Goal: Task Accomplishment & Management: Manage account settings

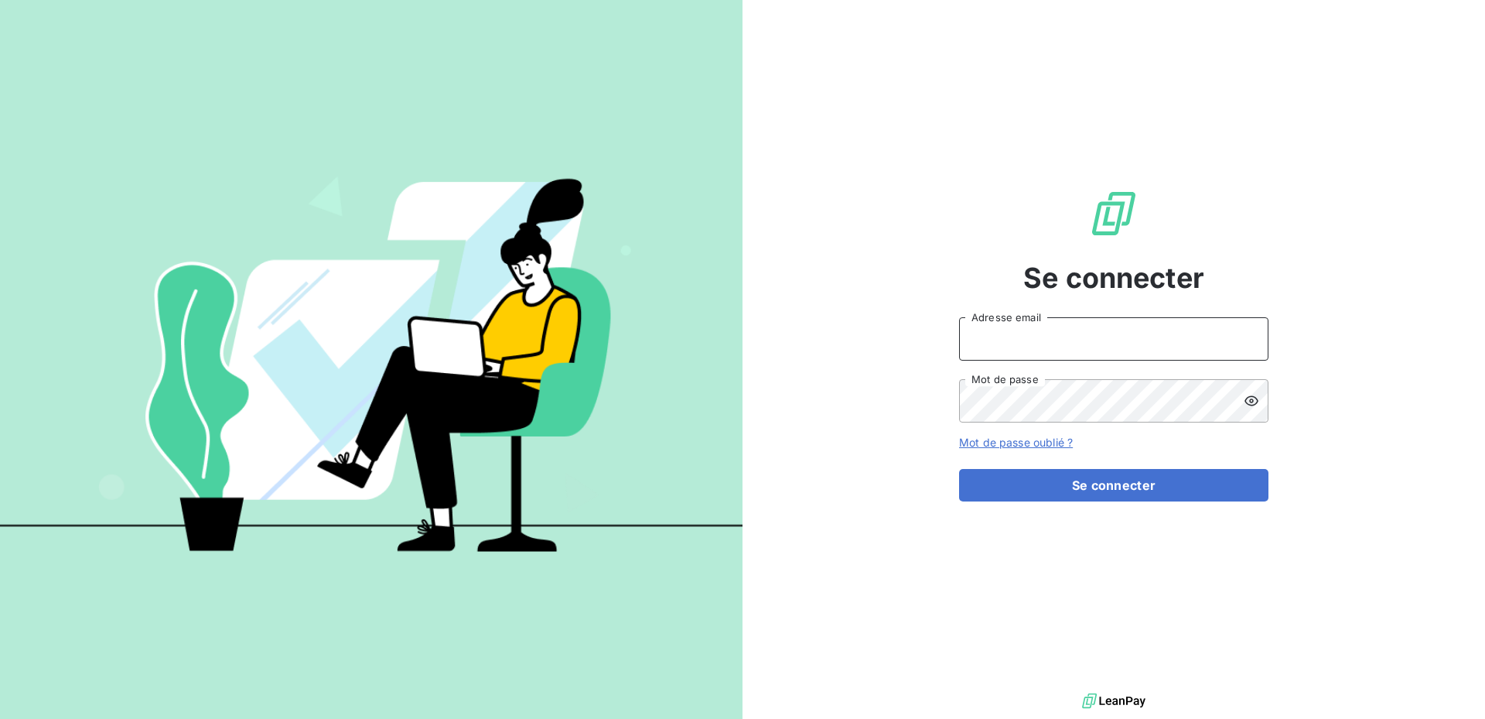
click at [1029, 341] on input "Adresse email" at bounding box center [1113, 338] width 309 height 43
type input "[DOMAIN_NAME][EMAIL_ADDRESS][DOMAIN_NAME]"
click at [1256, 395] on icon at bounding box center [1251, 400] width 15 height 15
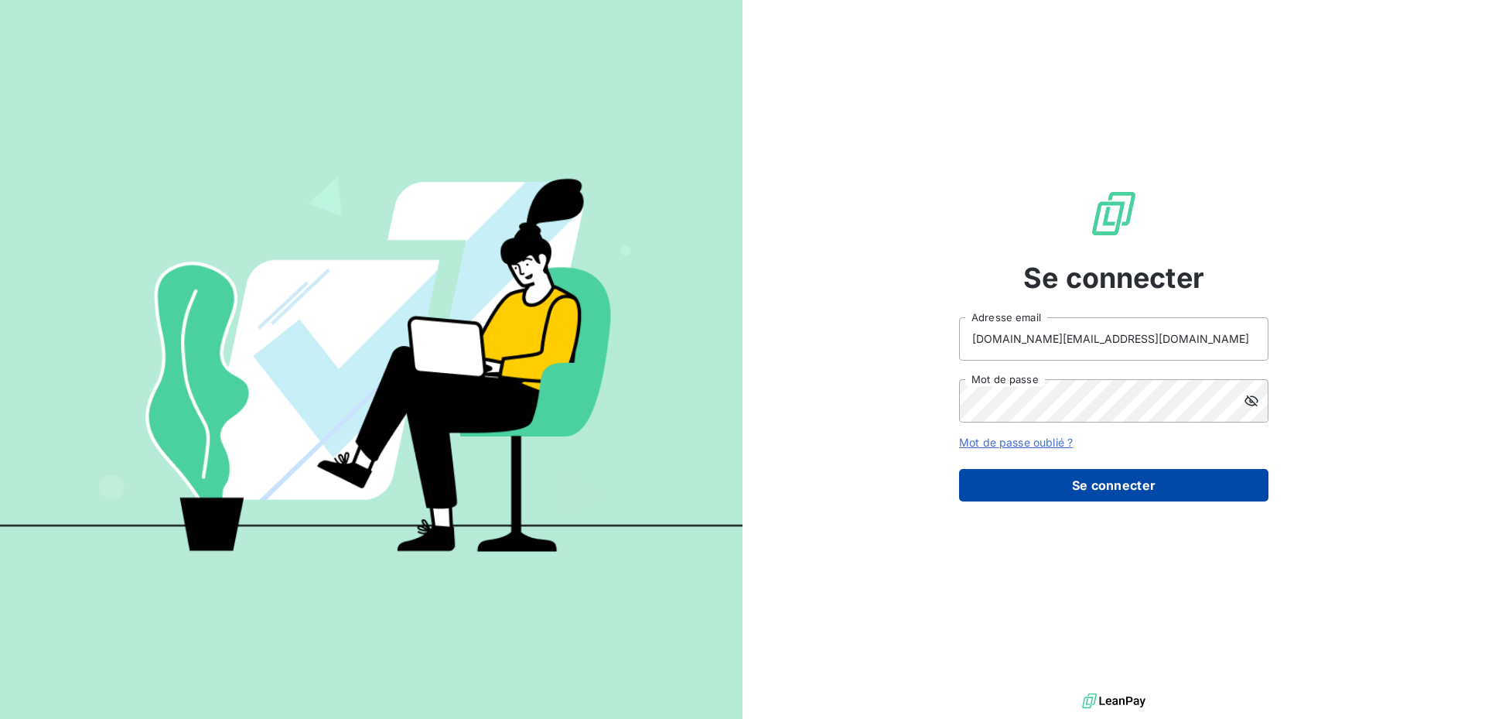
click at [1089, 485] on button "Se connecter" at bounding box center [1113, 485] width 309 height 32
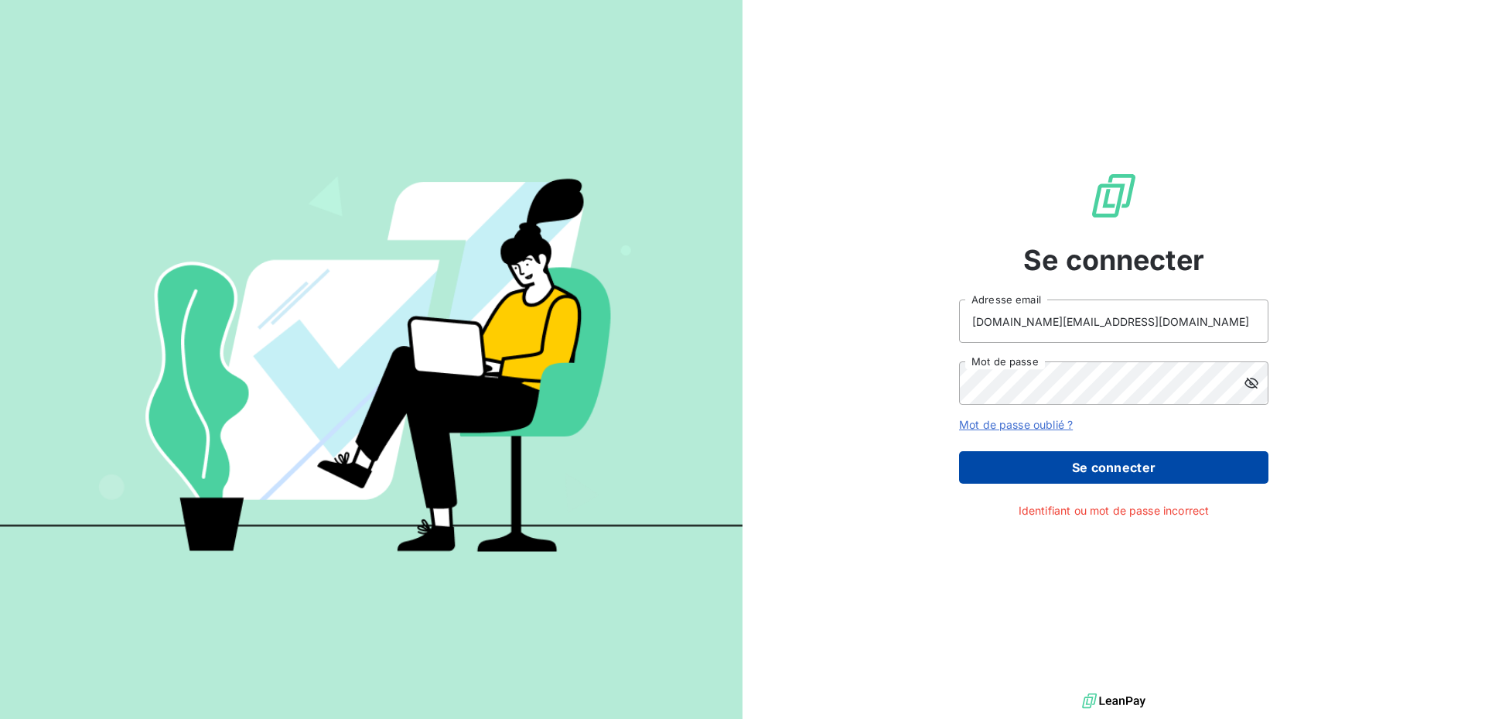
click at [1097, 464] on button "Se connecter" at bounding box center [1113, 467] width 309 height 32
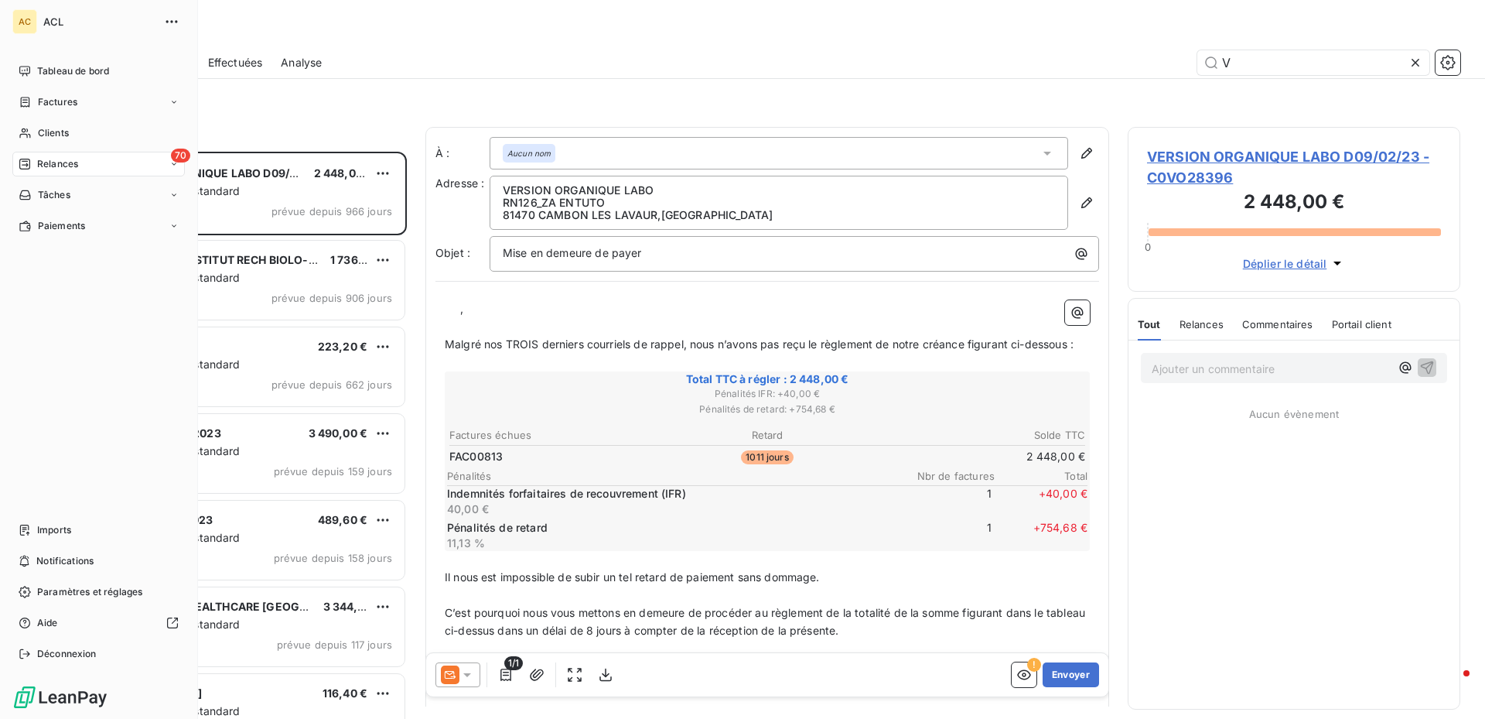
click at [176, 159] on span "70" at bounding box center [180, 156] width 19 height 14
click at [79, 156] on div "70 Relances" at bounding box center [98, 164] width 173 height 25
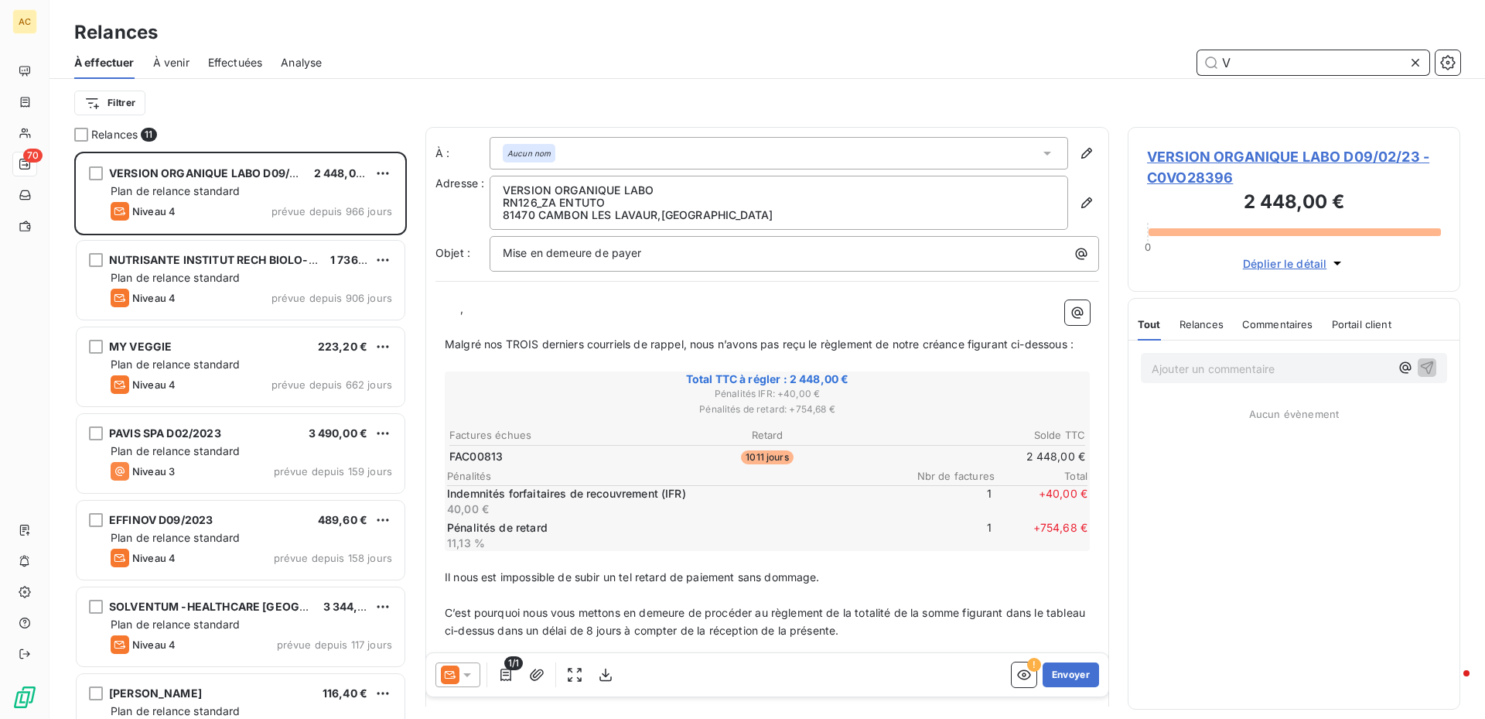
drag, startPoint x: 1338, startPoint y: 56, endPoint x: 1336, endPoint y: 64, distance: 8.1
click at [1338, 60] on input "V" at bounding box center [1314, 62] width 232 height 25
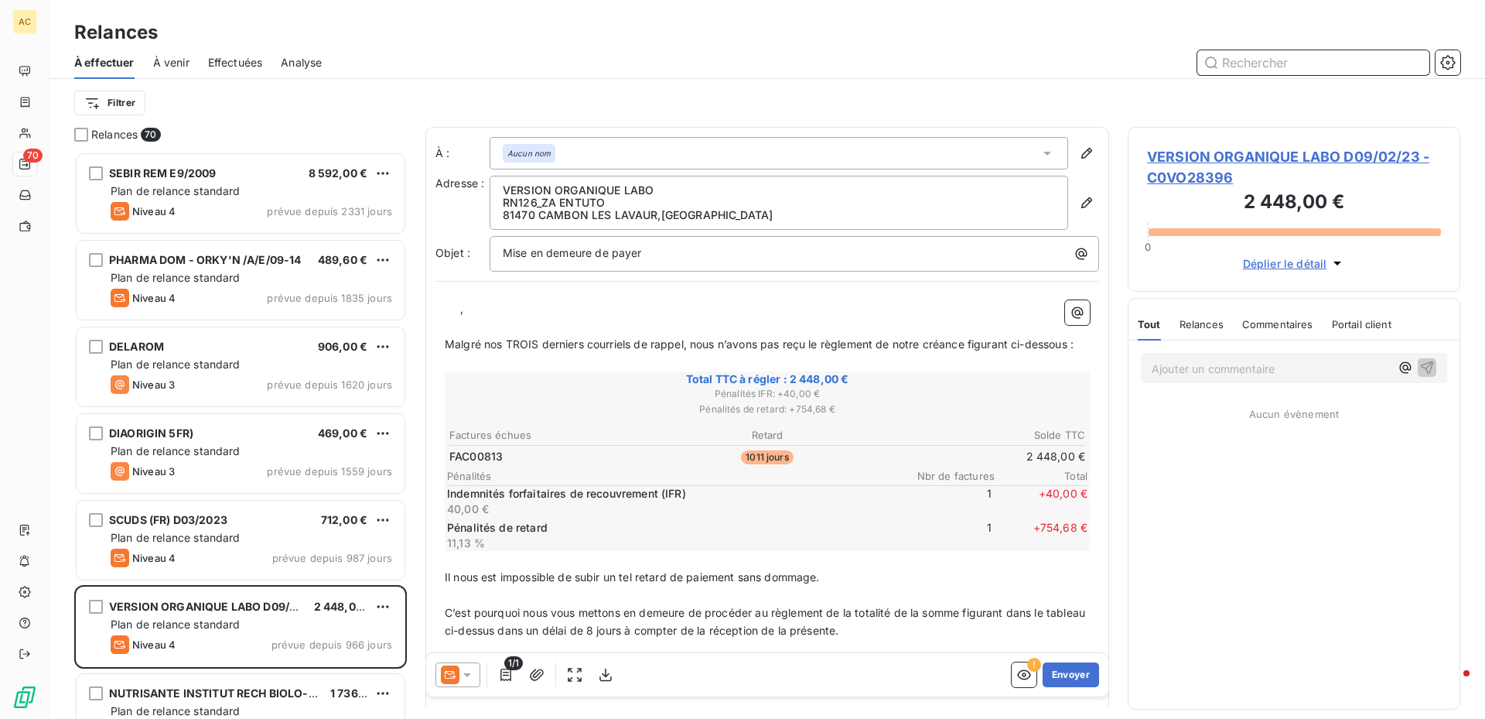
scroll to position [556, 321]
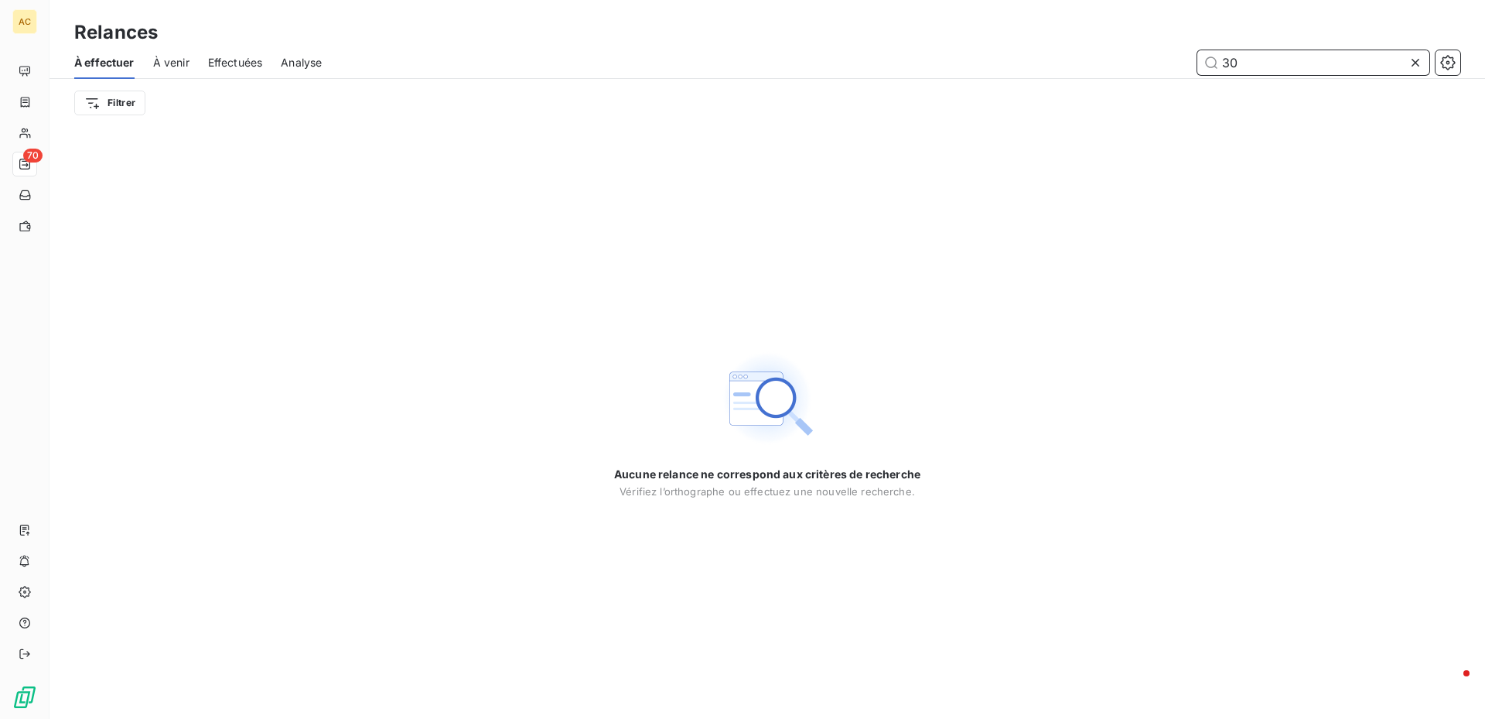
type input "3"
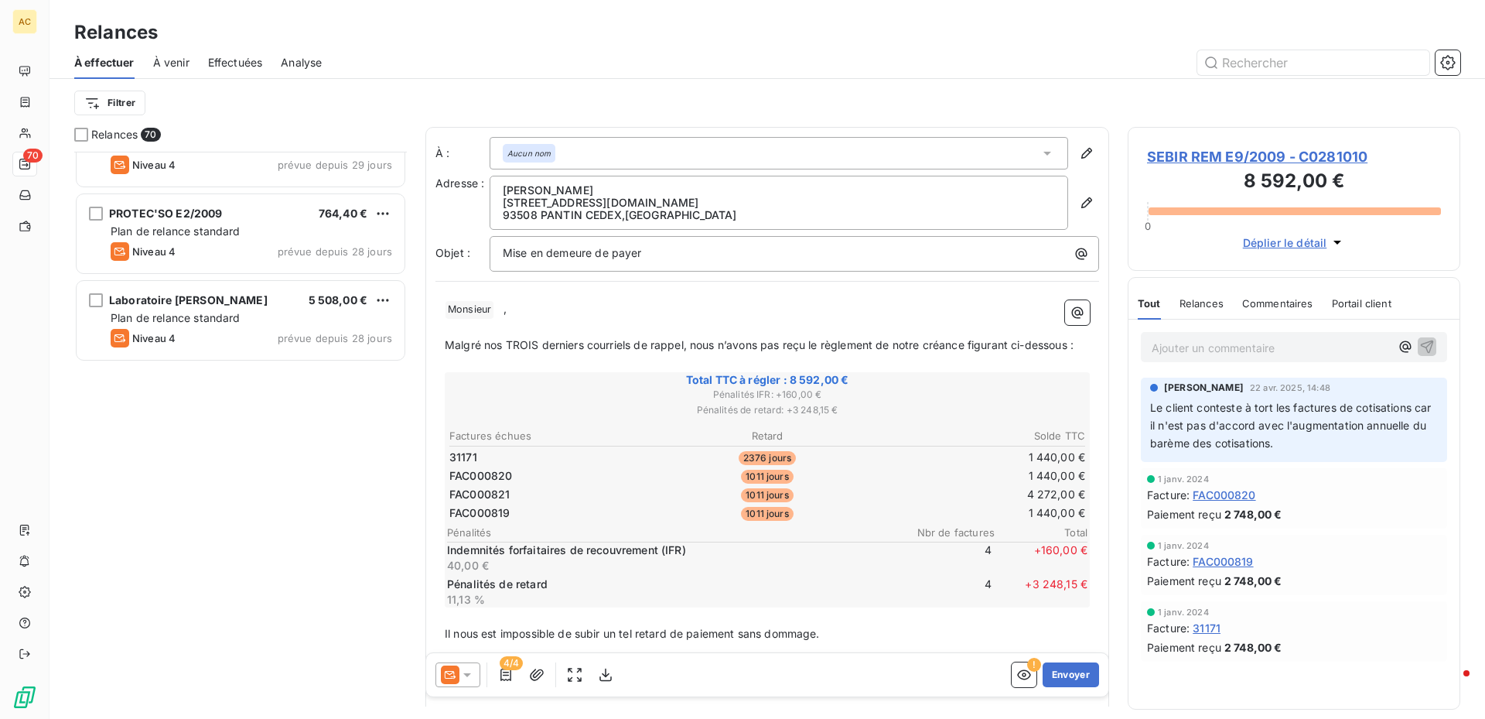
scroll to position [3482, 0]
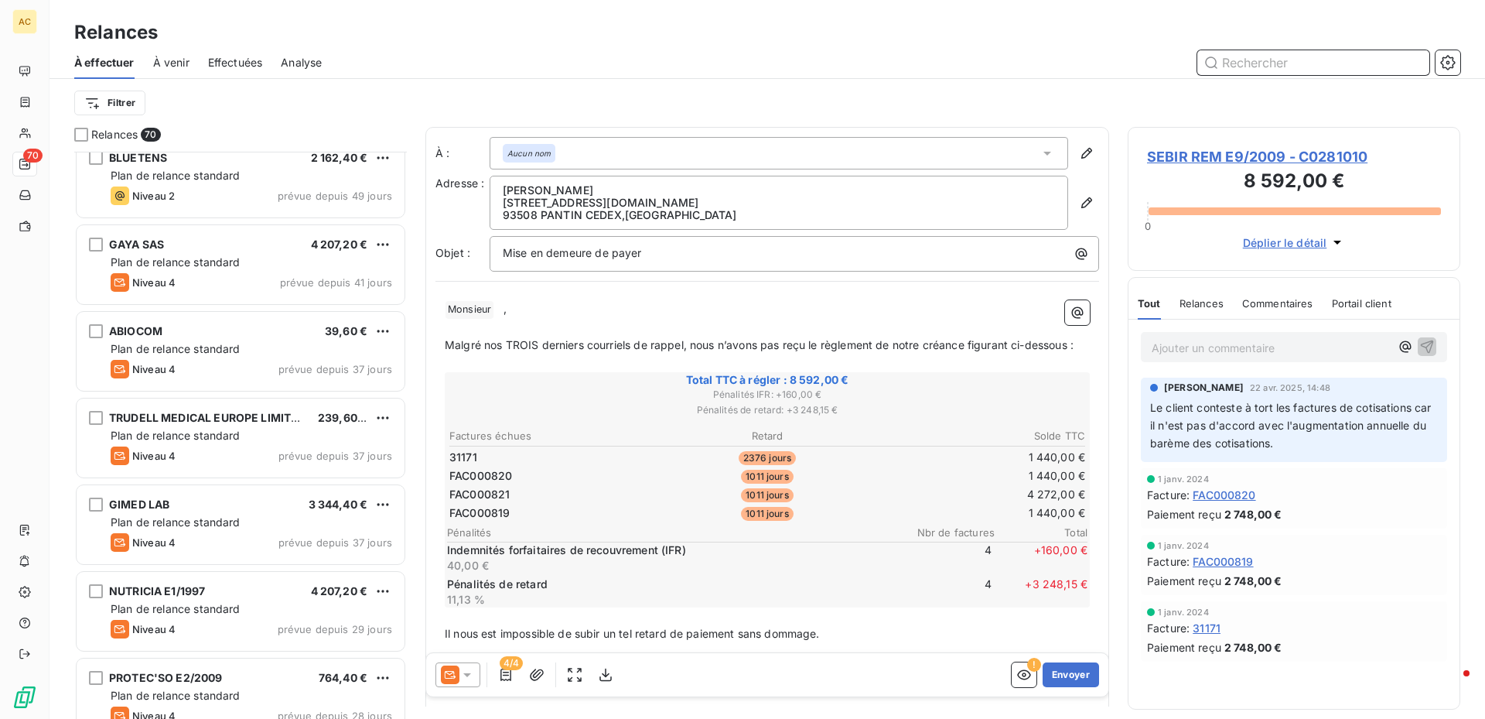
drag, startPoint x: 1247, startPoint y: 56, endPoint x: 1195, endPoint y: 79, distance: 56.8
click at [1247, 58] on input "text" at bounding box center [1314, 62] width 232 height 25
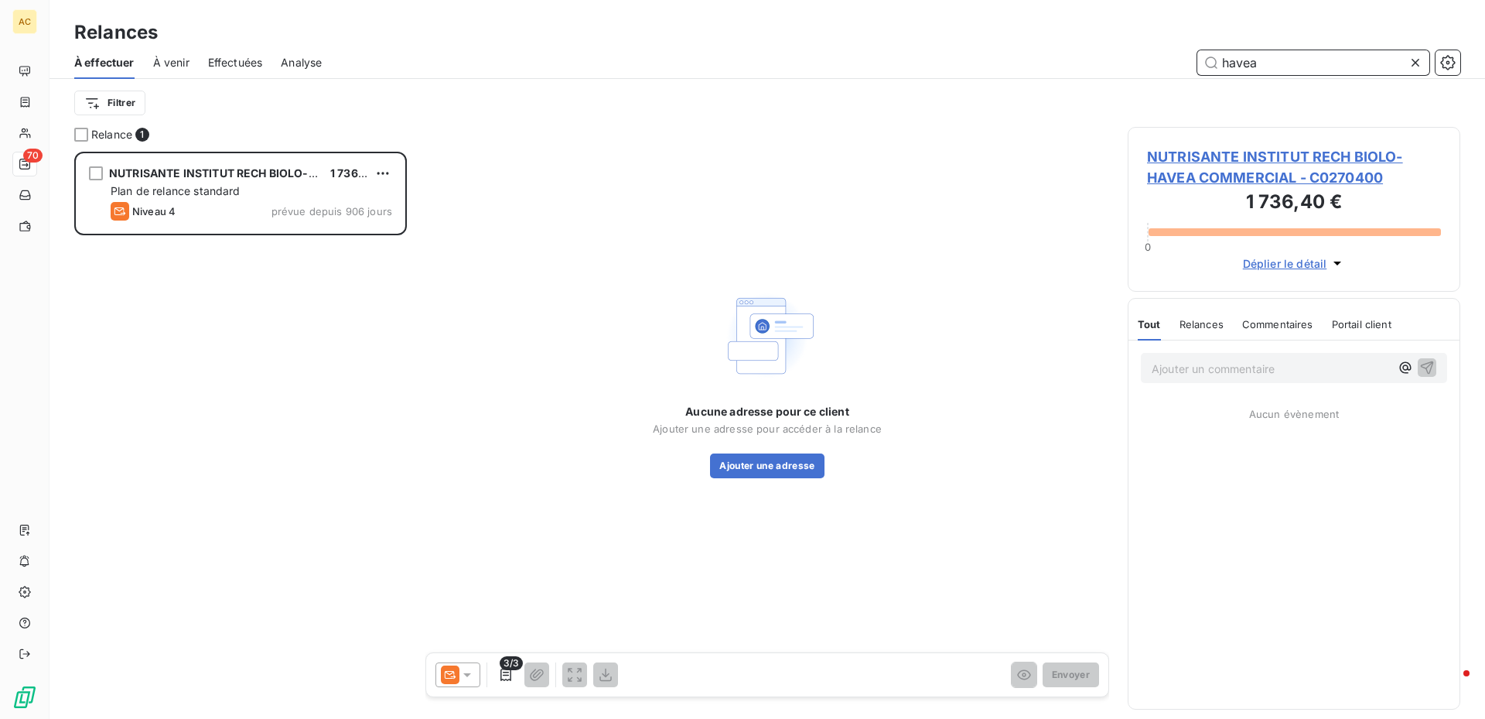
scroll to position [556, 321]
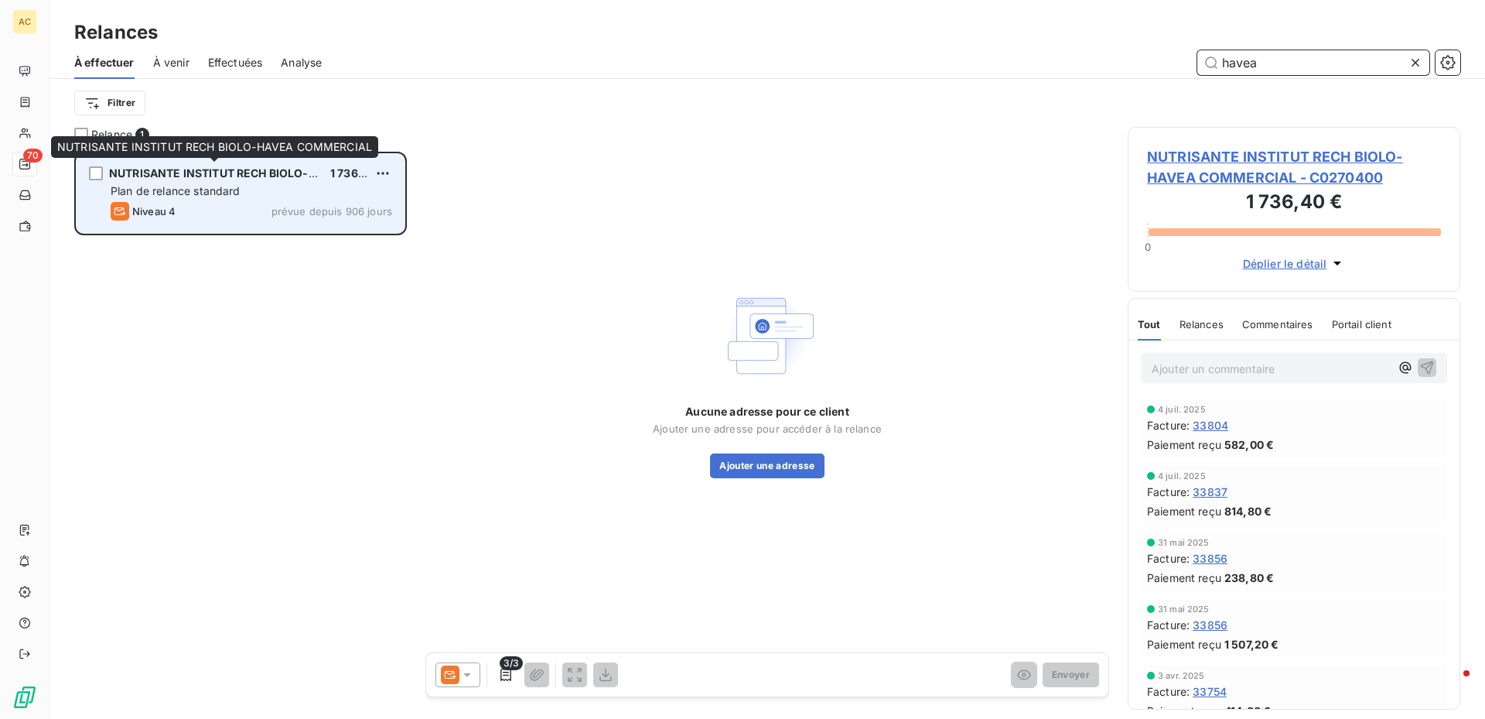
type input "havea"
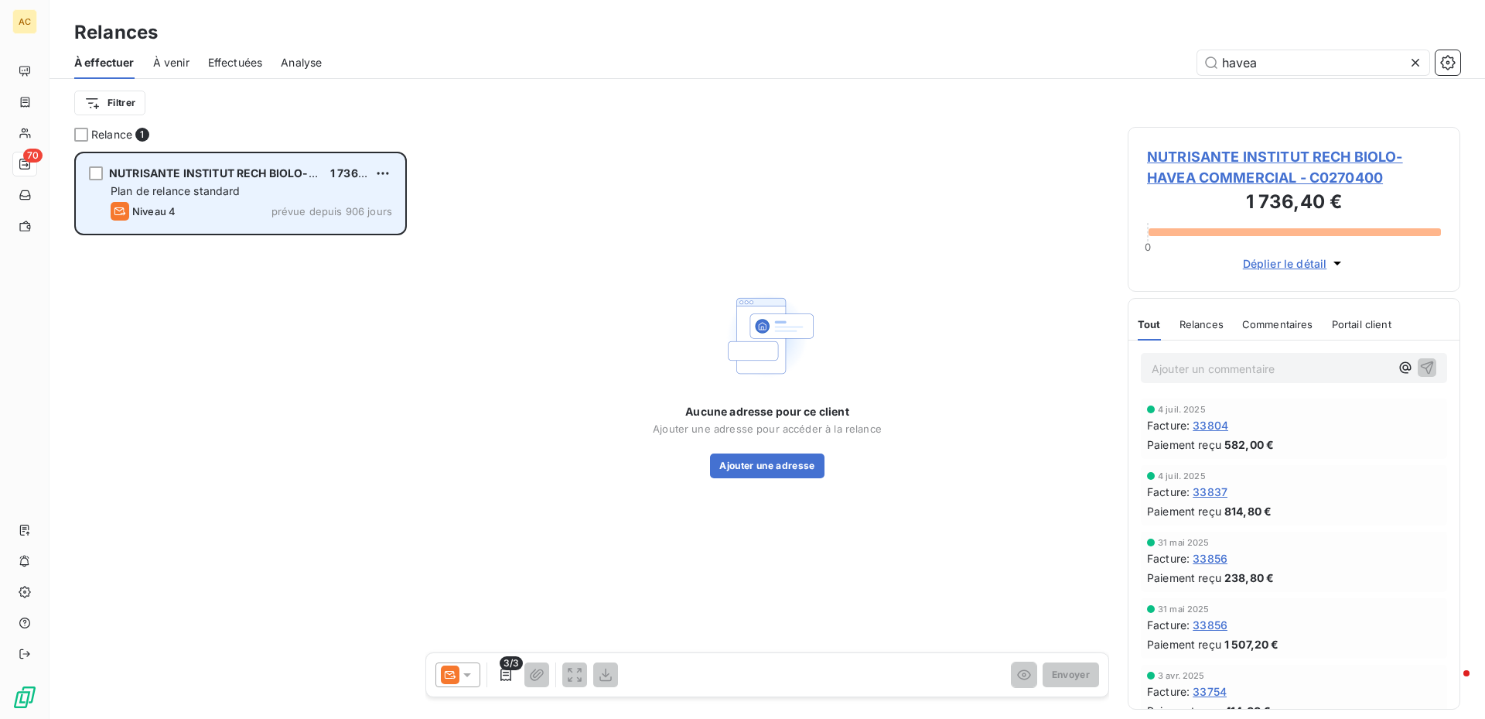
click at [124, 169] on span "NUTRISANTE INSTITUT RECH BIOLO-HAVEA COMMERCIAL" at bounding box center [267, 172] width 316 height 13
click at [94, 173] on div "grid" at bounding box center [96, 173] width 14 height 14
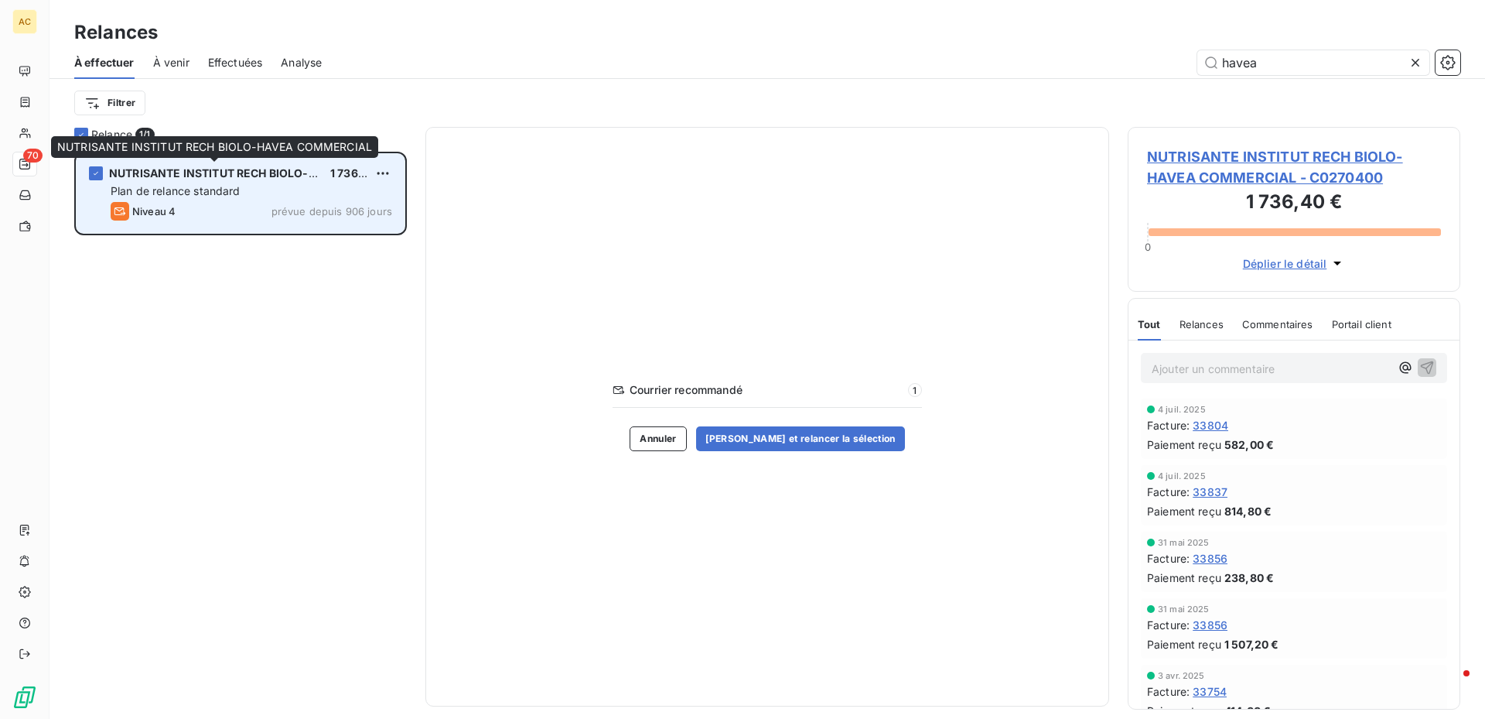
click at [162, 170] on span "NUTRISANTE INSTITUT RECH BIOLO-HAVEA COMMERCIAL" at bounding box center [267, 172] width 316 height 13
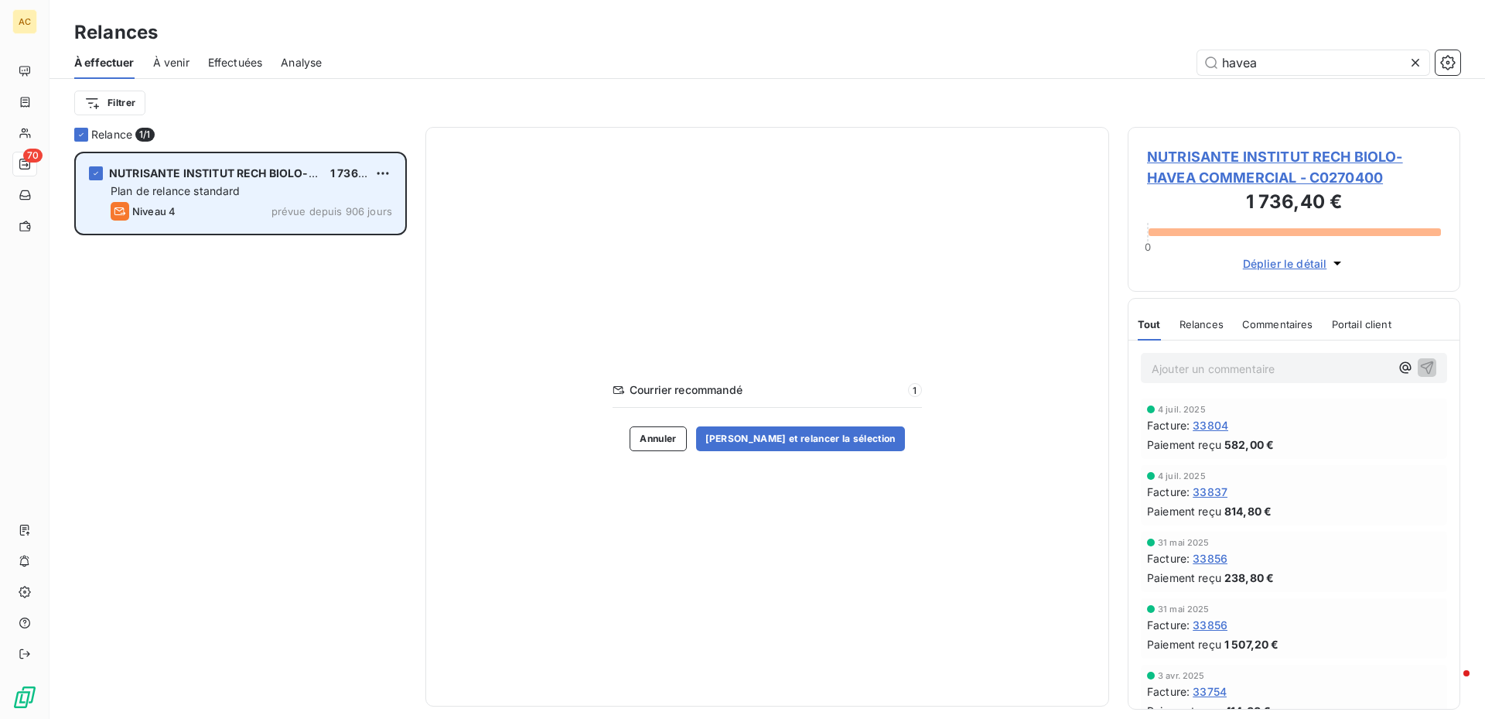
click at [164, 172] on span "NUTRISANTE INSTITUT RECH BIOLO-HAVEA COMMERCIAL" at bounding box center [267, 172] width 316 height 13
click at [166, 173] on span "NUTRISANTE INSTITUT RECH BIOLO-HAVEA COMMERCIAL" at bounding box center [267, 172] width 316 height 13
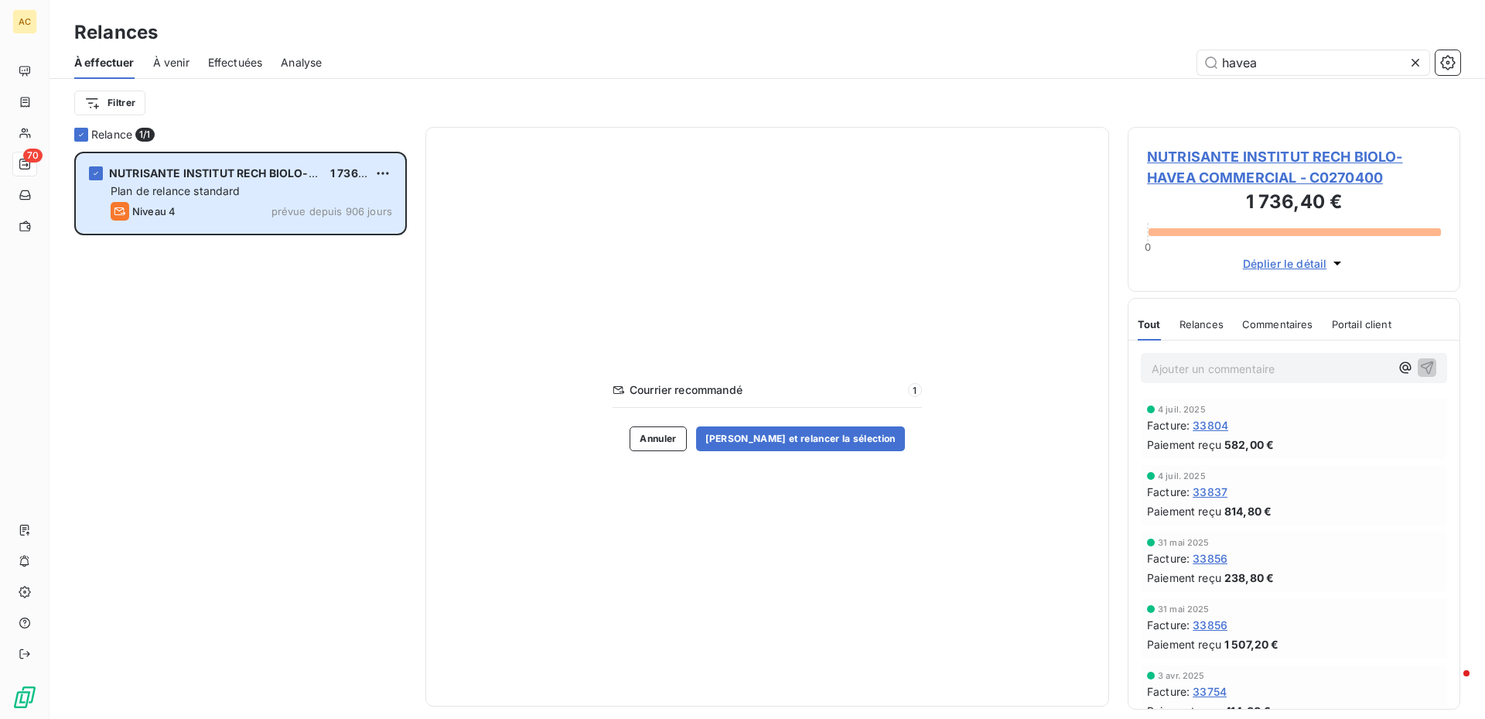
click at [1168, 152] on span "NUTRISANTE INSTITUT RECH BIOLO-HAVEA COMMERCIAL - C0270400" at bounding box center [1294, 167] width 294 height 42
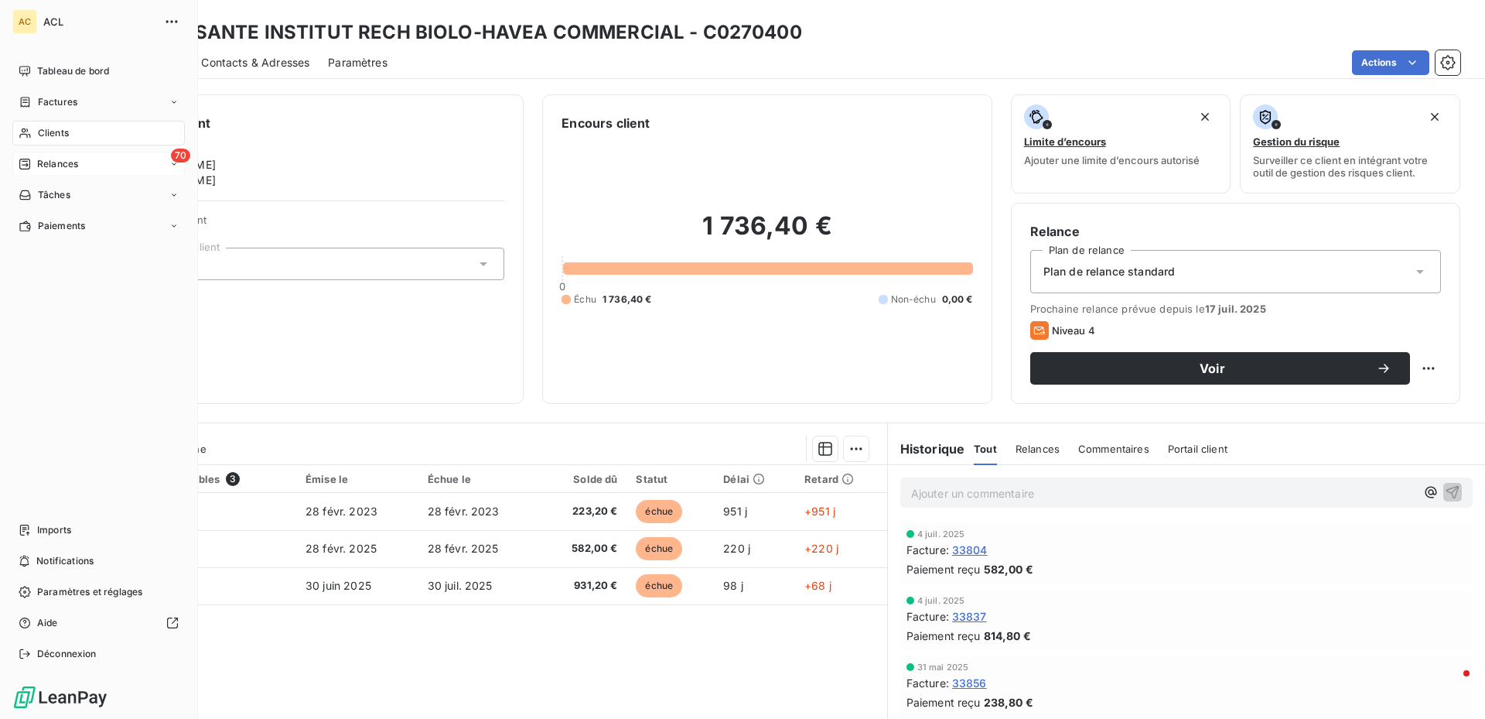
click at [179, 156] on span "70" at bounding box center [180, 156] width 19 height 14
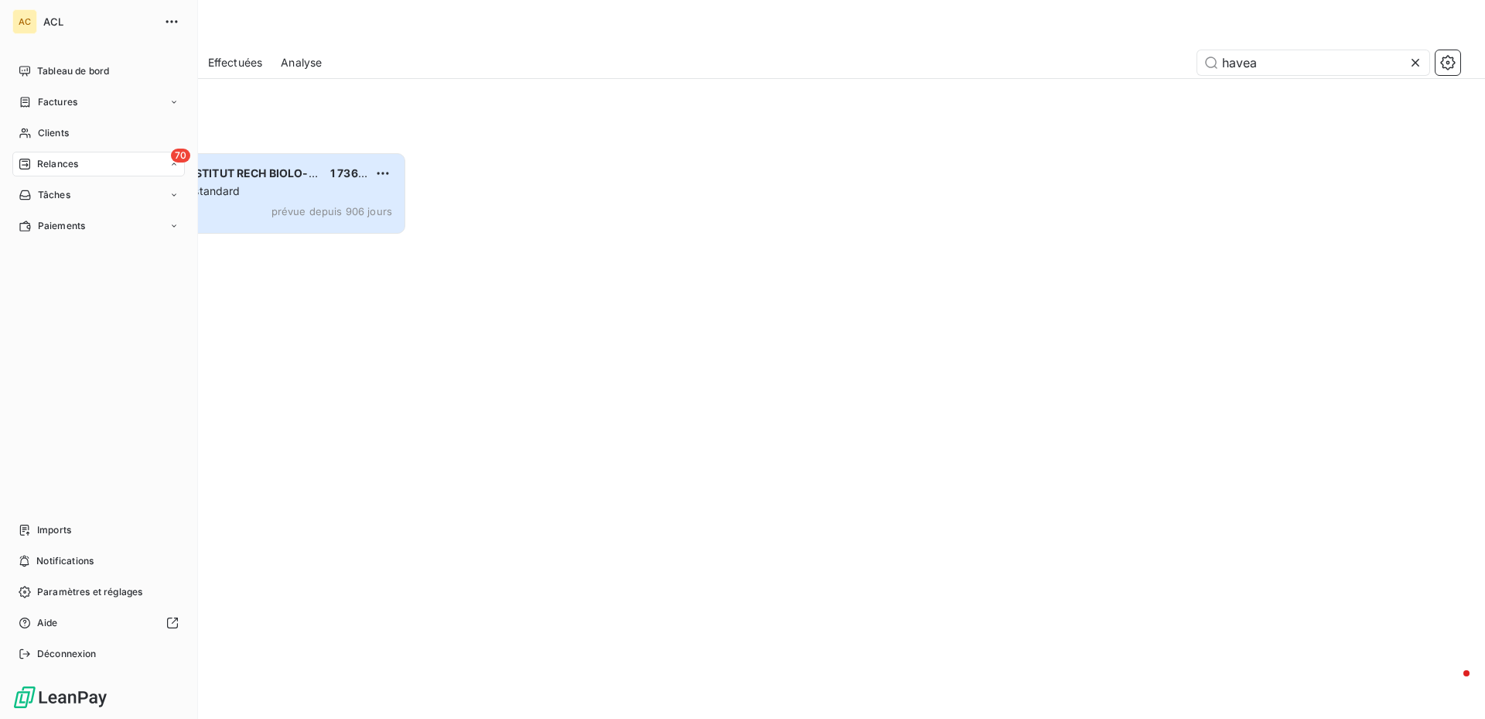
scroll to position [556, 321]
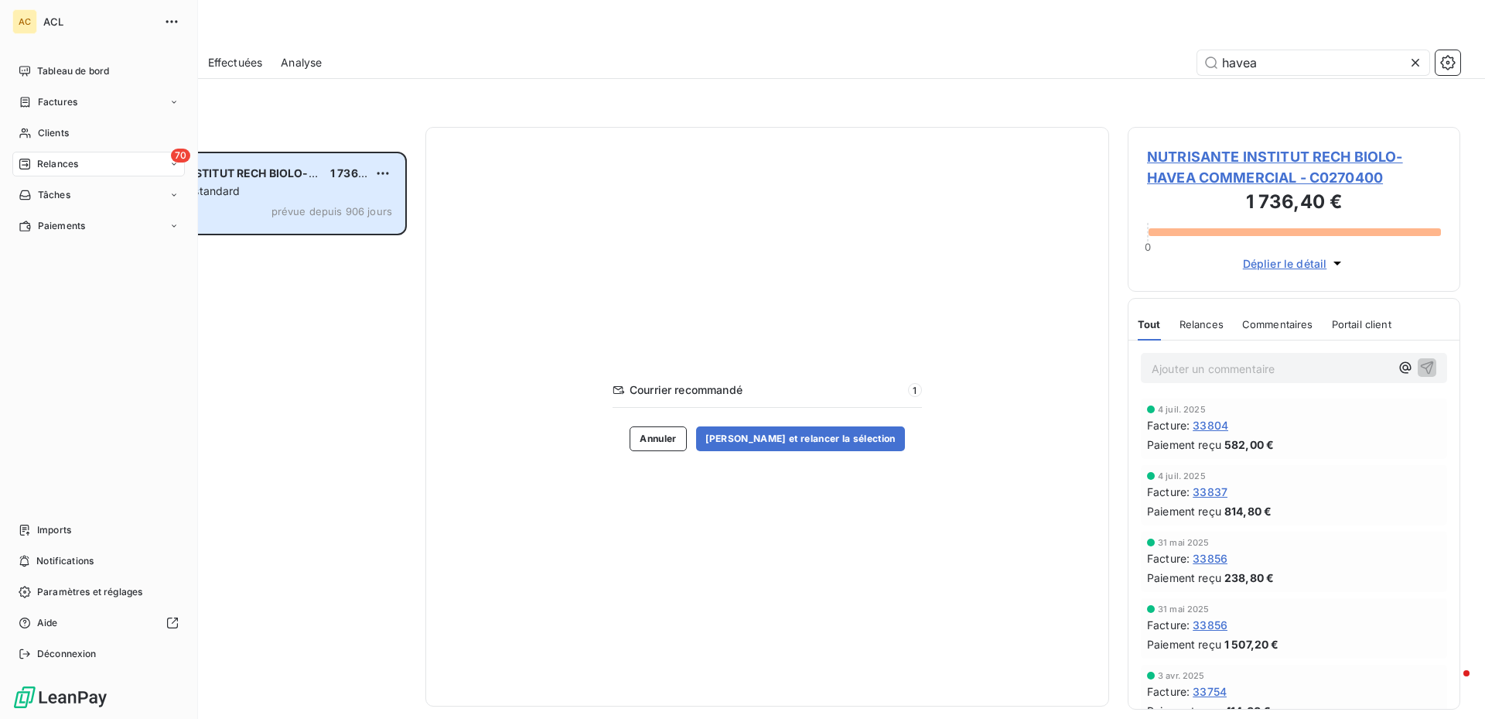
click at [42, 165] on span "Relances" at bounding box center [57, 164] width 41 height 14
click at [64, 135] on span "Clients" at bounding box center [53, 133] width 31 height 14
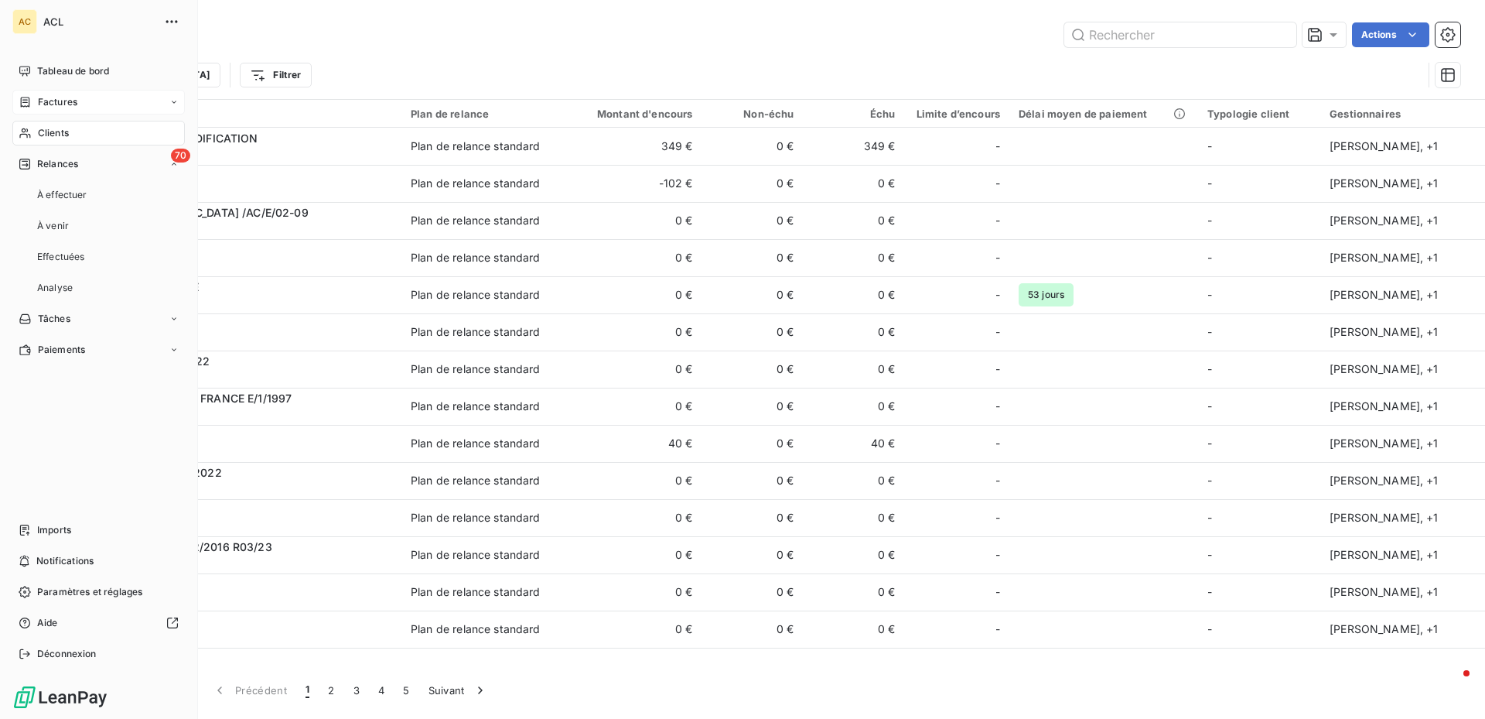
click at [64, 103] on span "Factures" at bounding box center [57, 102] width 39 height 14
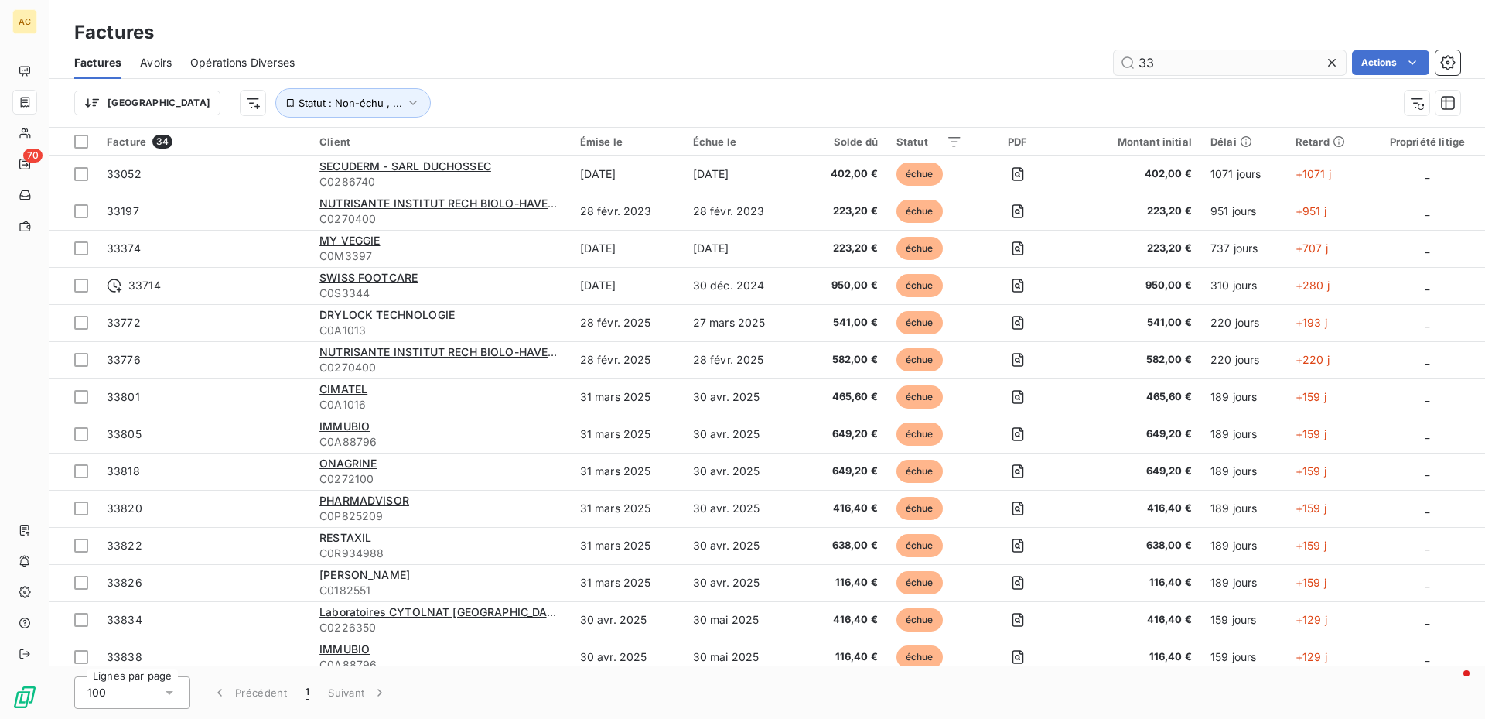
type input "3"
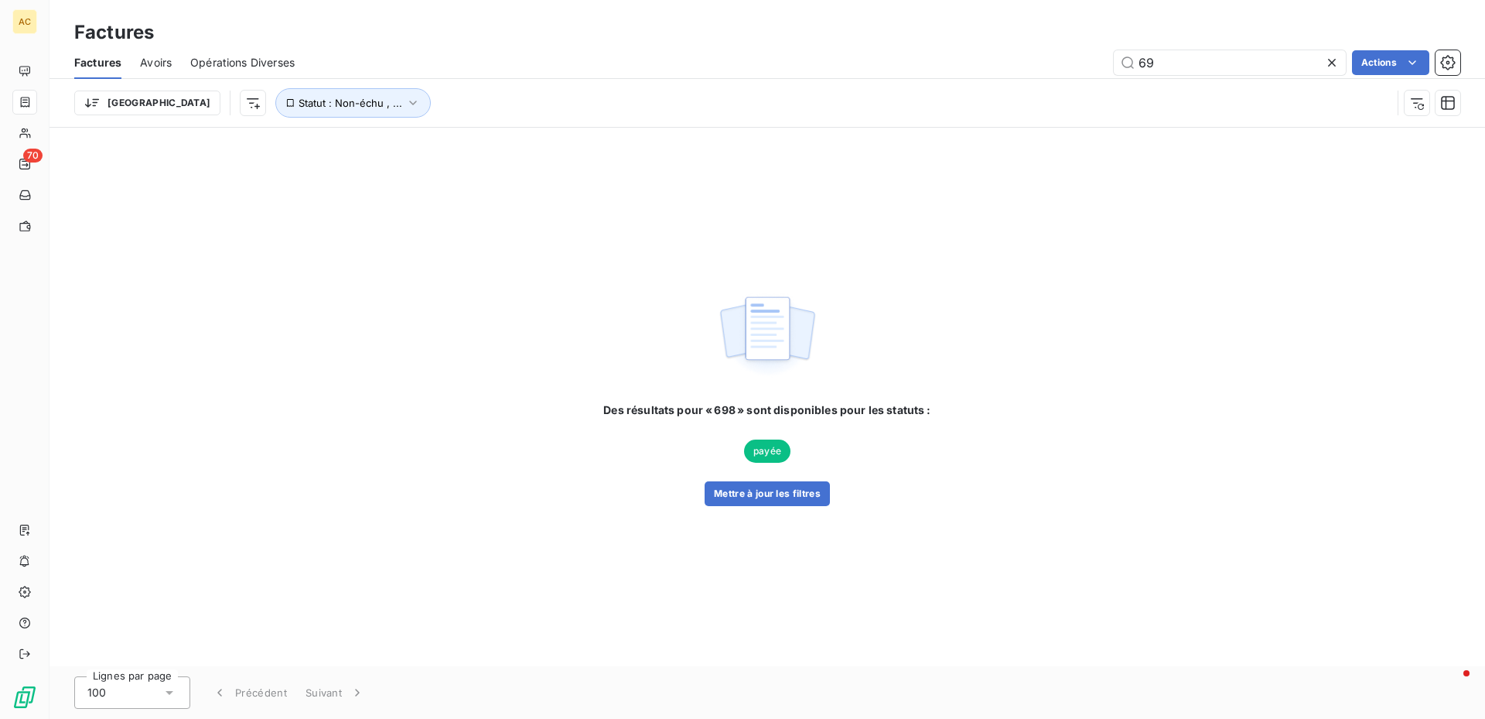
type input "6"
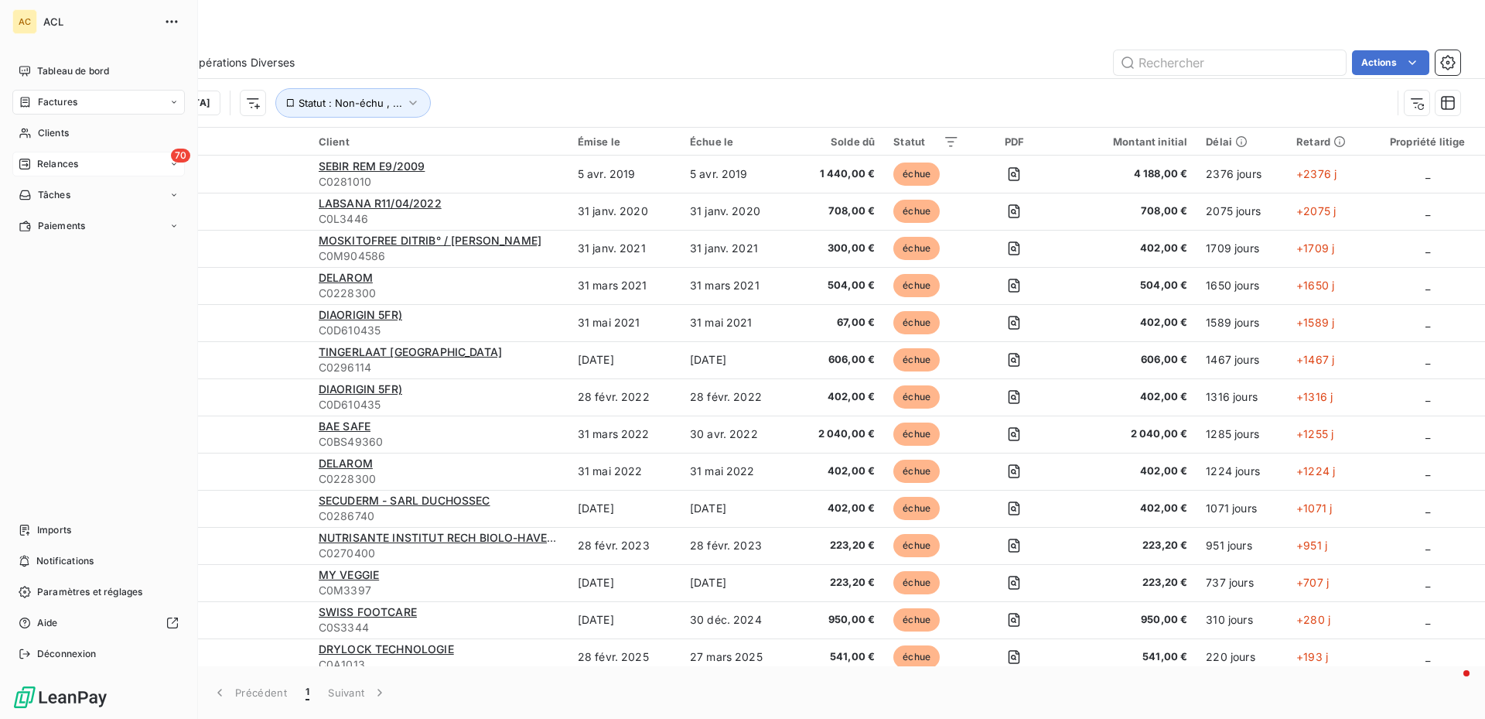
click at [168, 166] on div "70 Relances" at bounding box center [98, 164] width 173 height 25
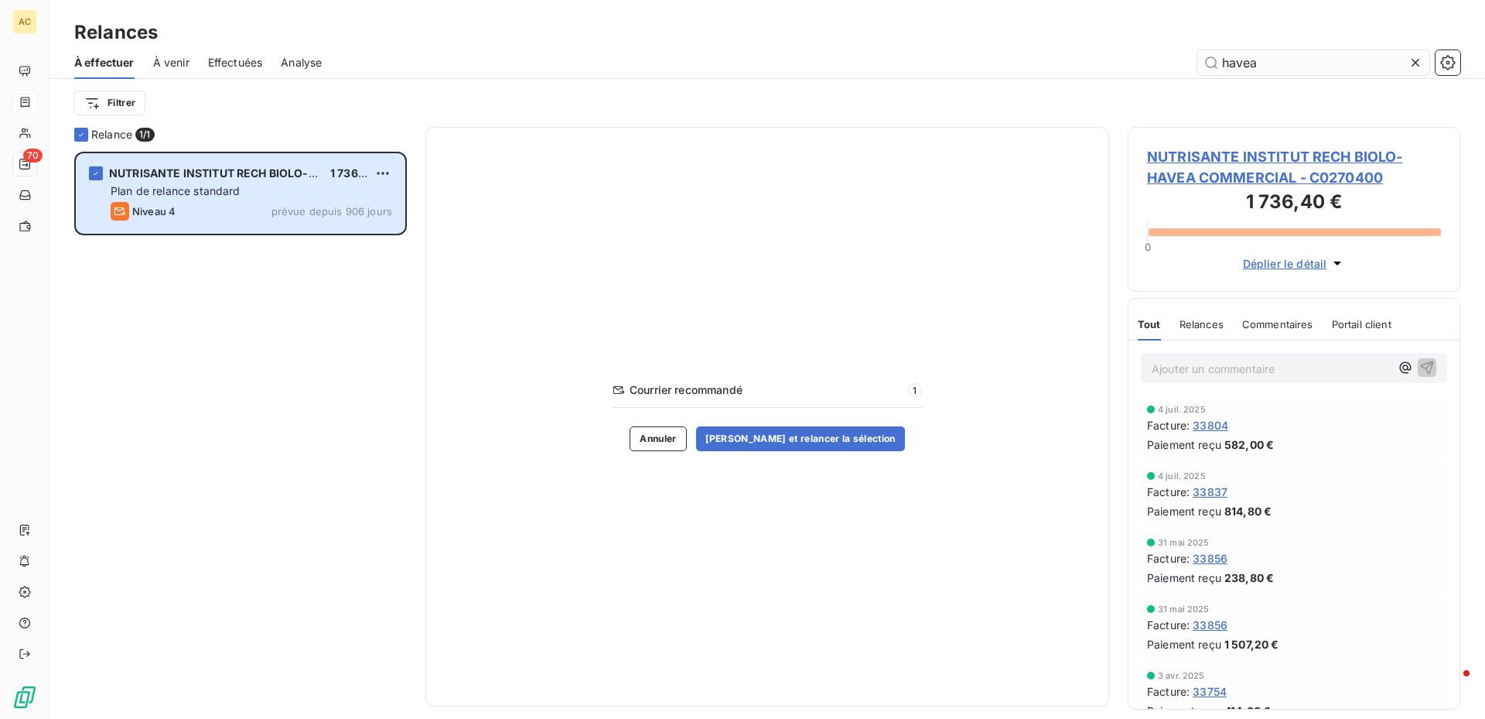
click at [1294, 60] on input "havea" at bounding box center [1314, 62] width 232 height 25
type input "h"
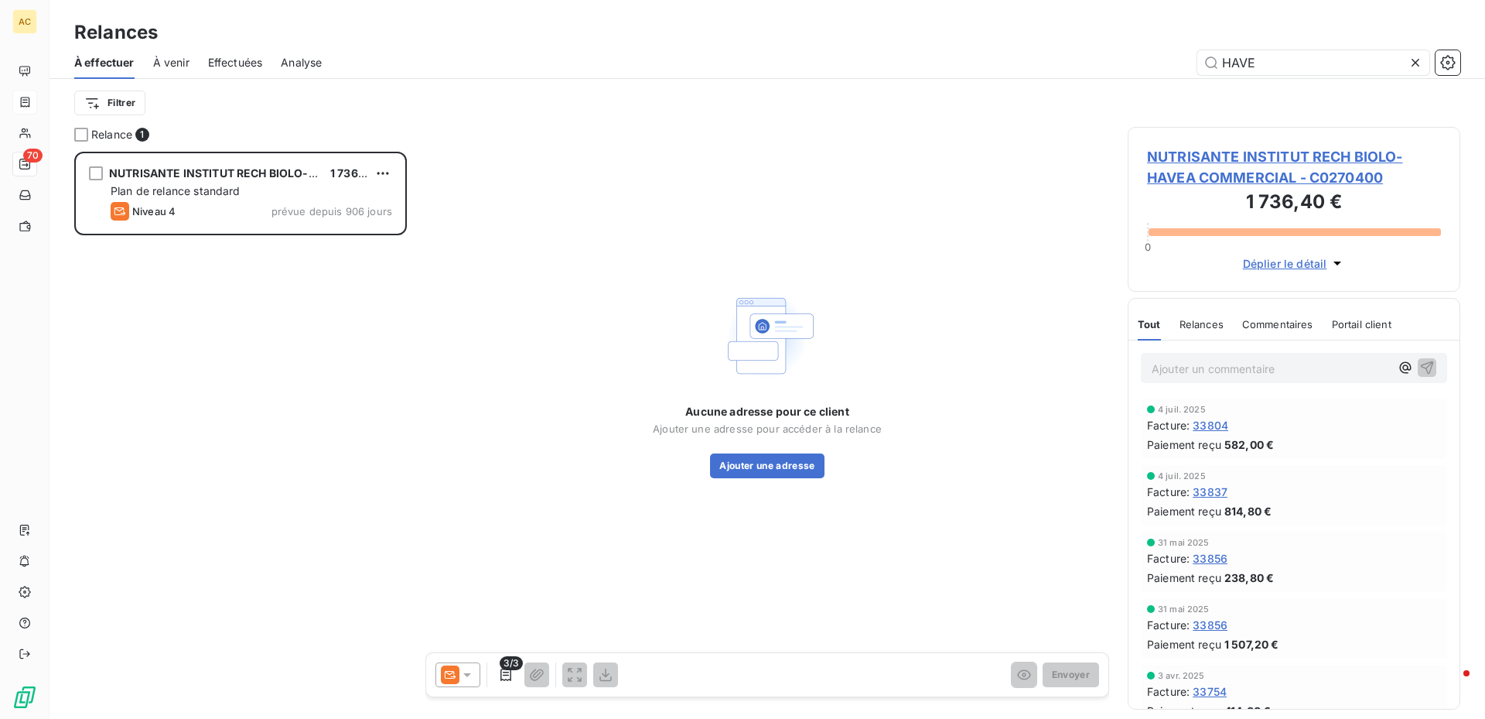
scroll to position [556, 321]
type input "H"
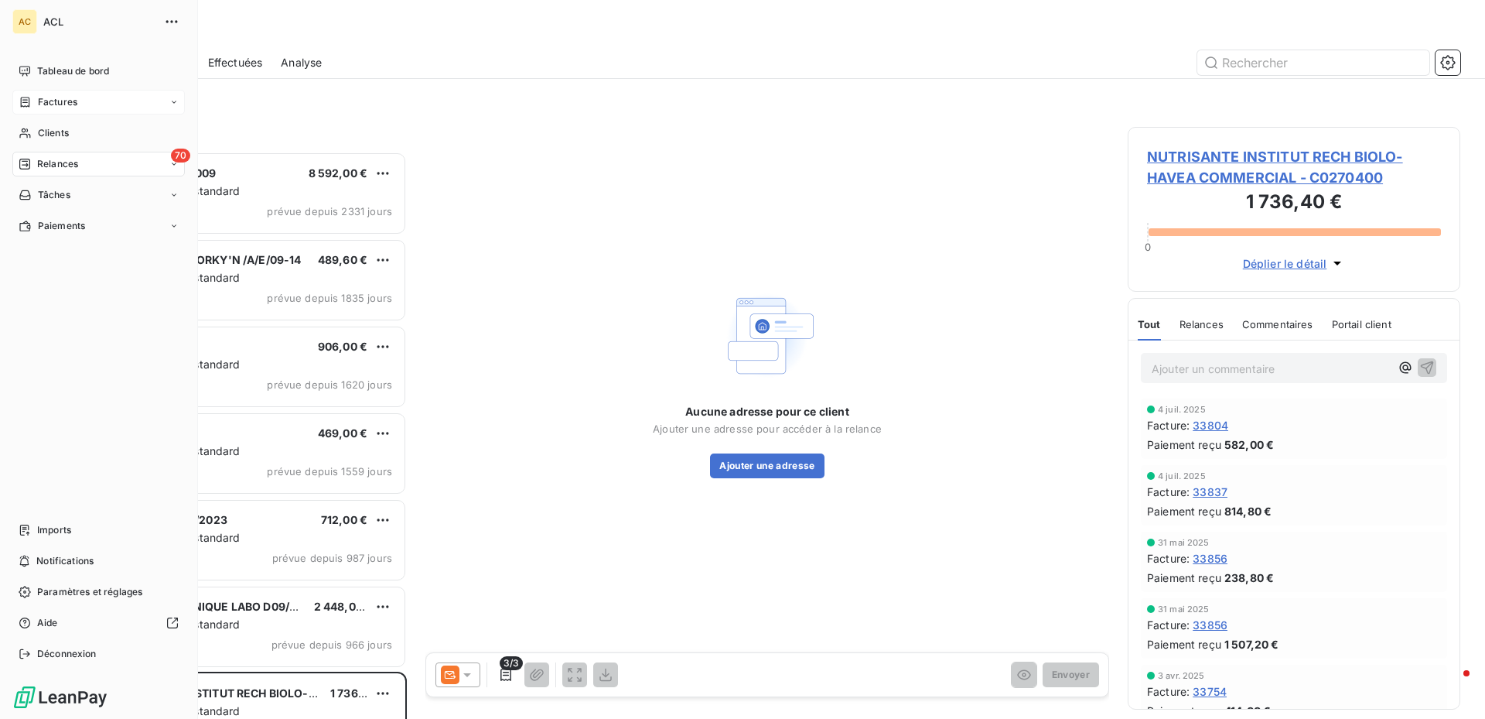
click at [169, 100] on icon at bounding box center [173, 101] width 9 height 9
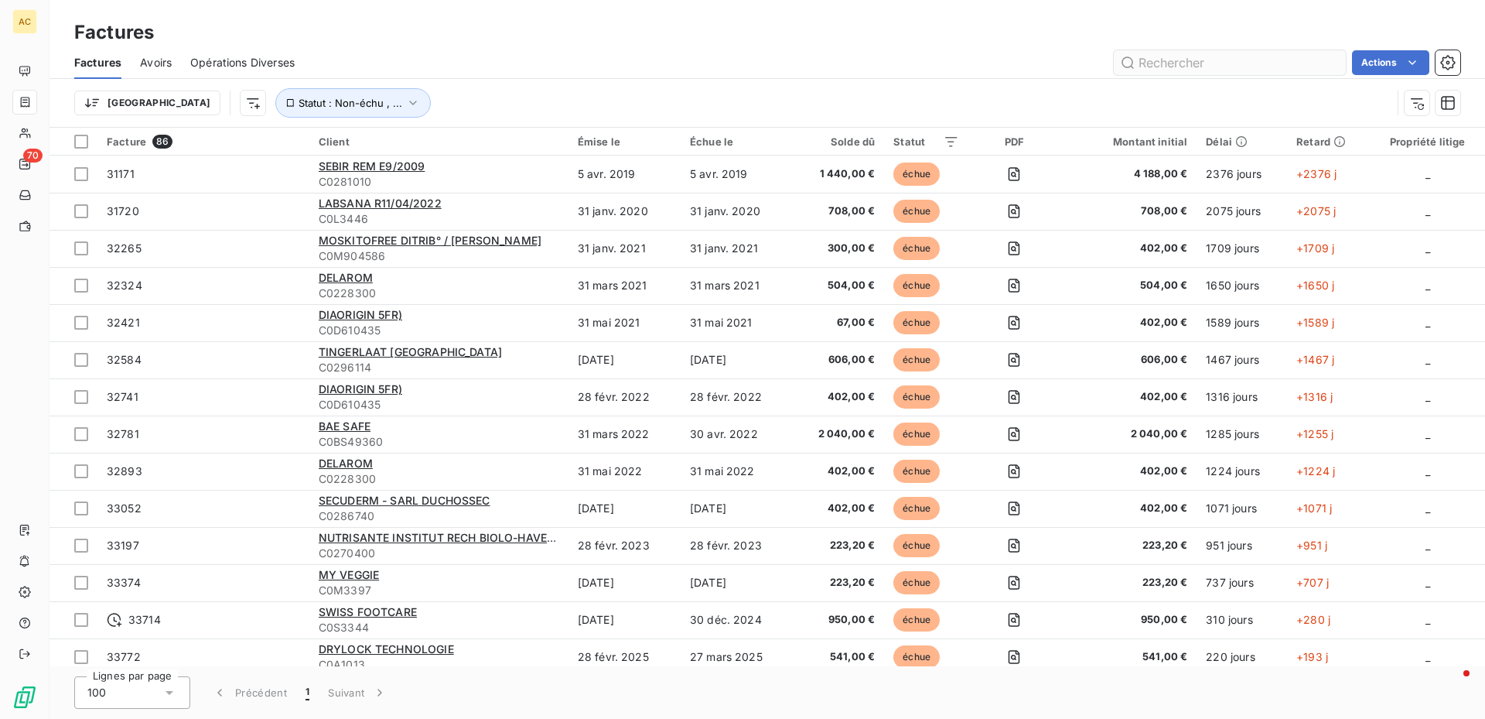
drag, startPoint x: 1141, startPoint y: 59, endPoint x: 1142, endPoint y: 67, distance: 7.8
click at [1142, 61] on input "text" at bounding box center [1230, 62] width 232 height 25
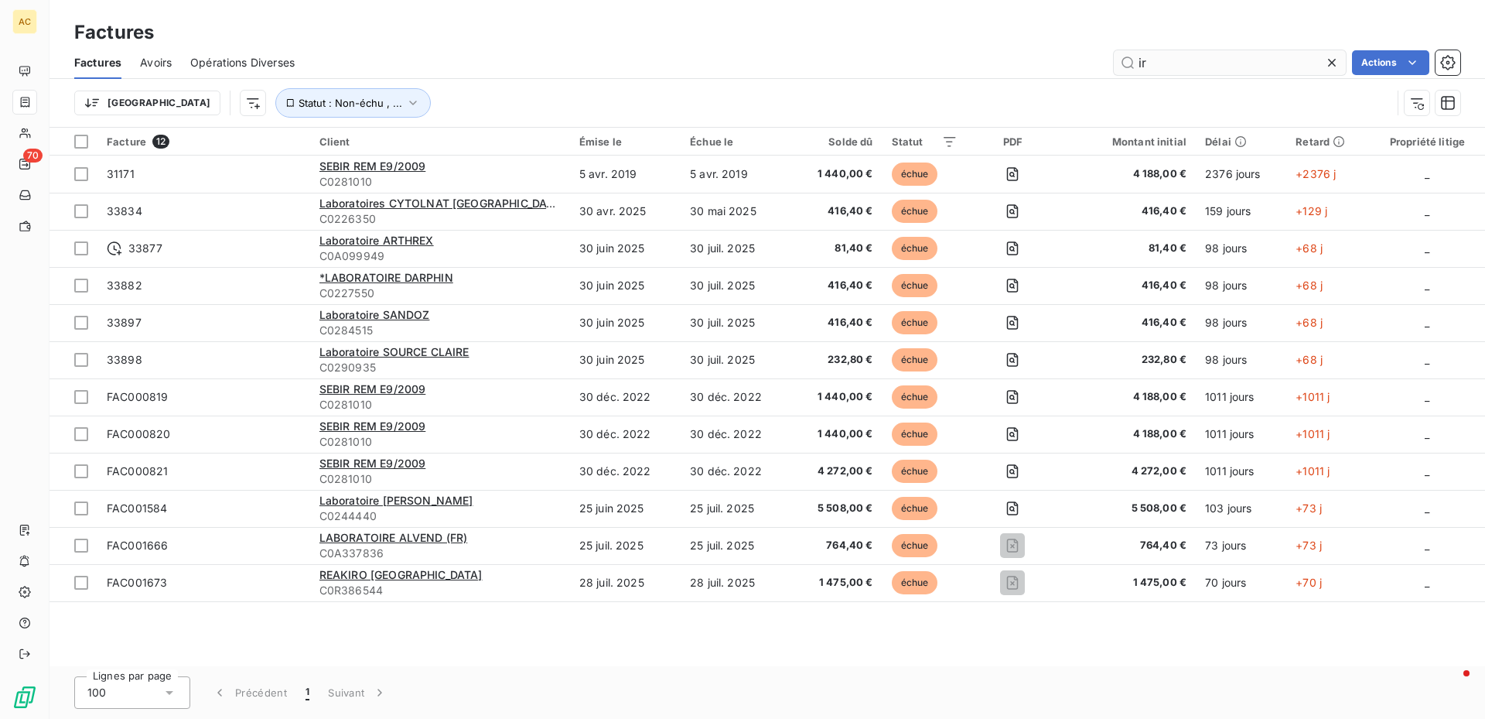
type input "i"
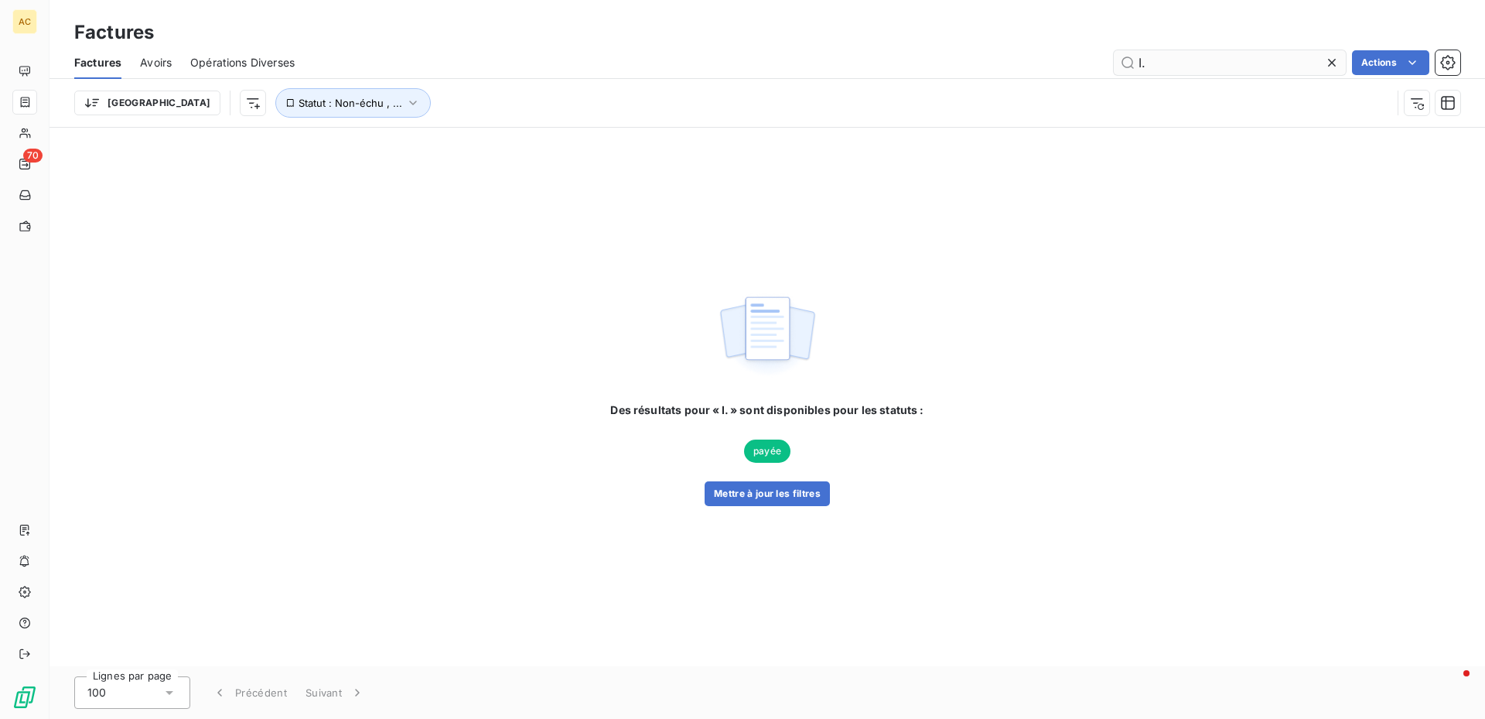
click at [1163, 67] on input "I." at bounding box center [1230, 62] width 232 height 25
type input "I"
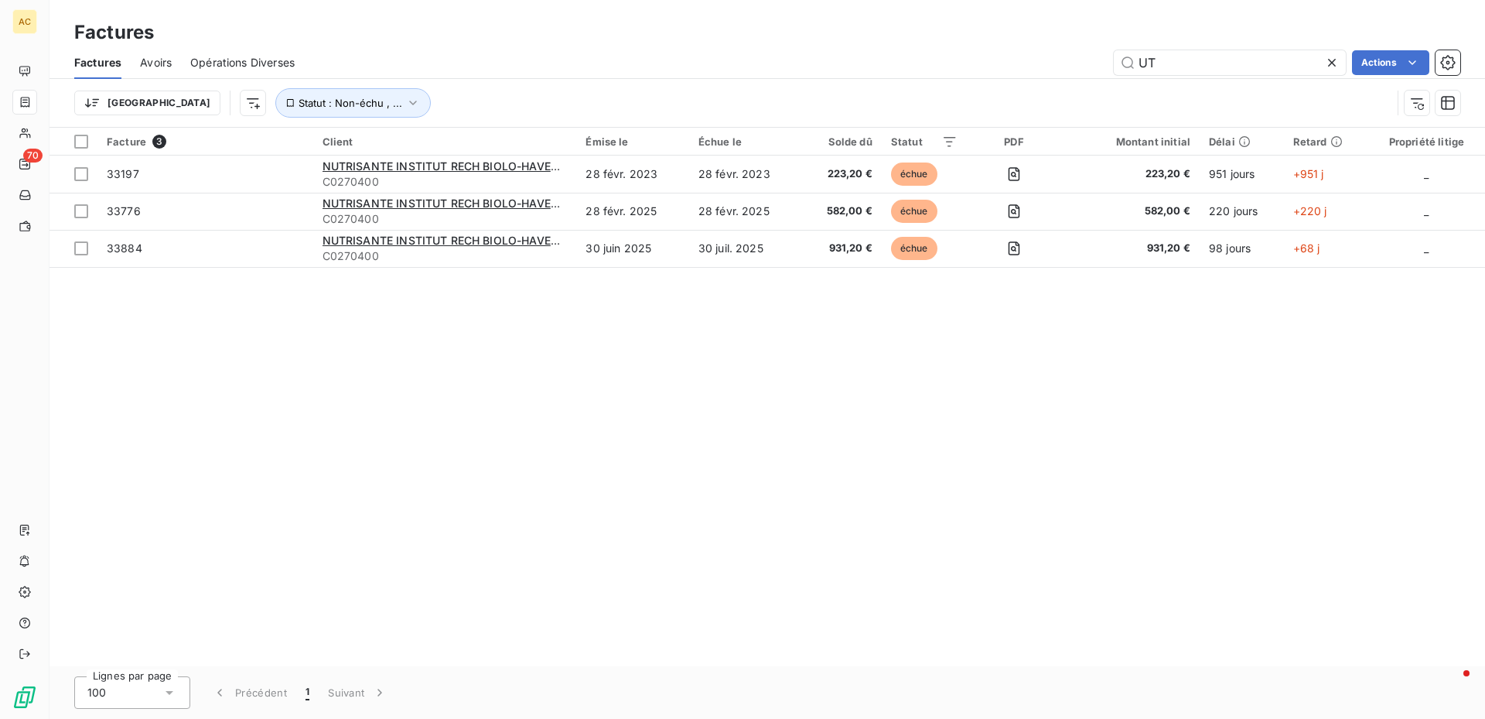
type input "U"
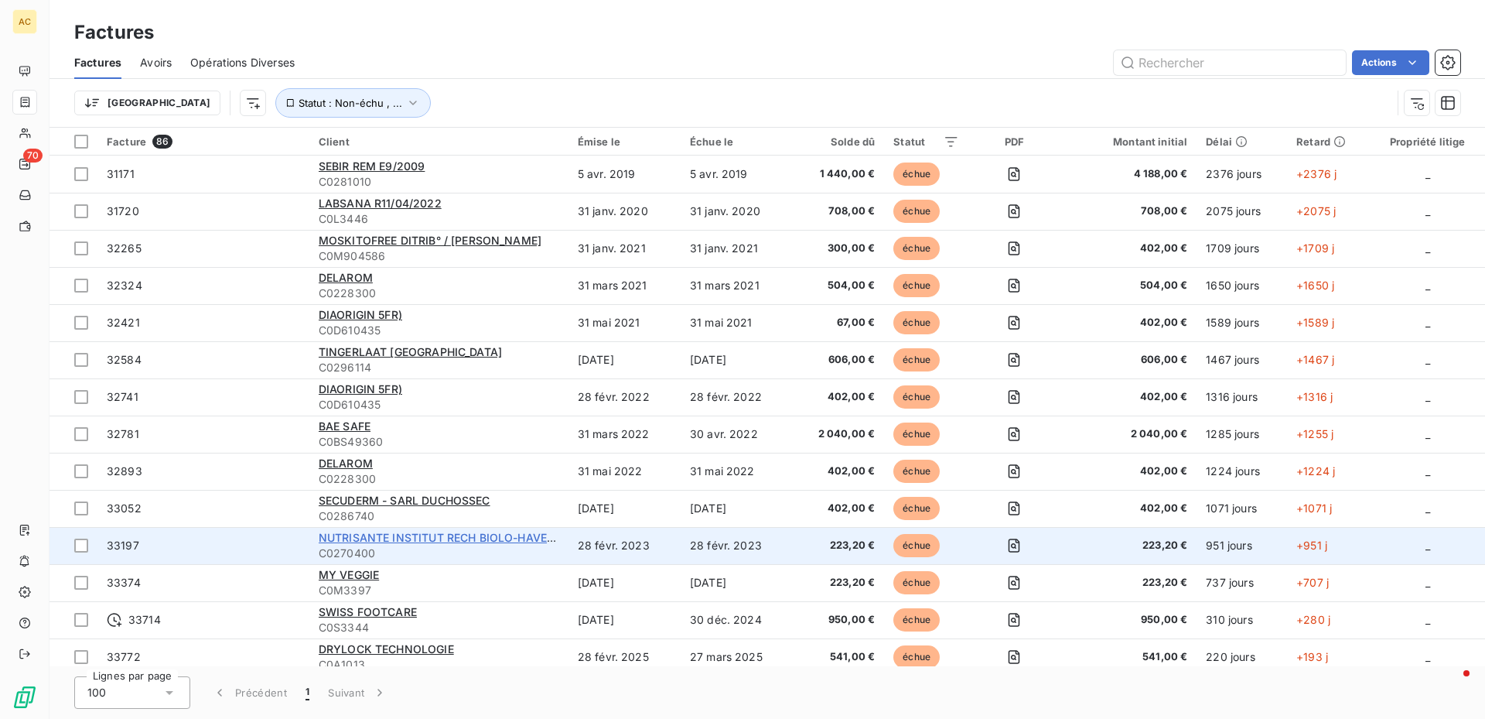
click at [396, 537] on span "NUTRISANTE INSTITUT RECH BIOLO-HAVEA COMMERCIAL" at bounding box center [476, 537] width 315 height 13
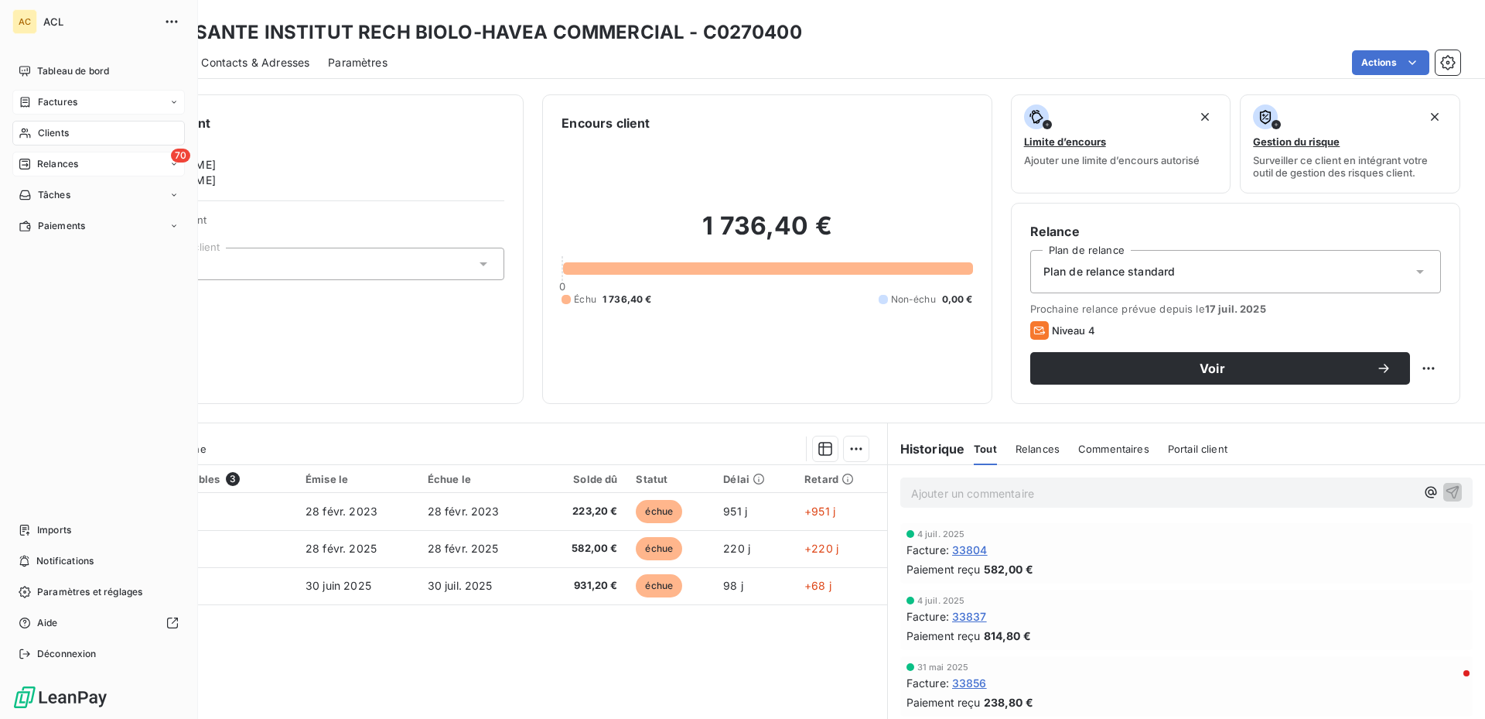
click at [175, 160] on span "70" at bounding box center [180, 156] width 19 height 14
